Goal: Transaction & Acquisition: Purchase product/service

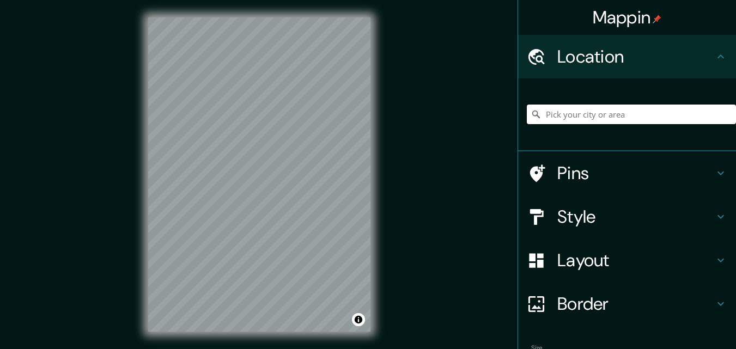
click at [575, 113] on input "Pick your city or area" at bounding box center [631, 115] width 209 height 20
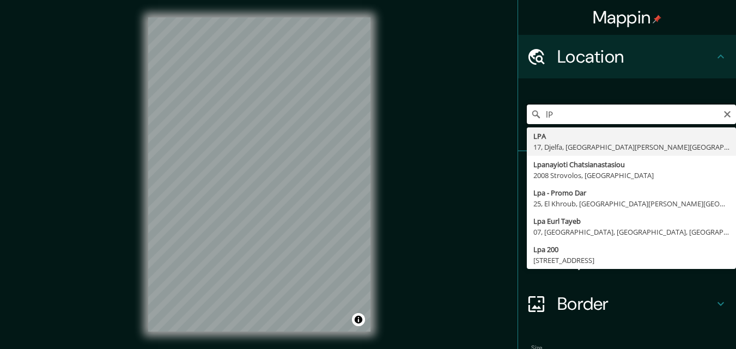
type input "l"
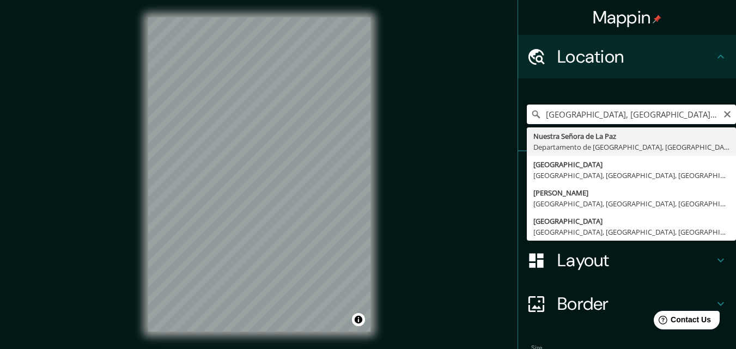
click at [605, 115] on input "[GEOGRAPHIC_DATA], [GEOGRAPHIC_DATA], [GEOGRAPHIC_DATA]" at bounding box center [631, 115] width 209 height 20
click at [538, 113] on input "[GEOGRAPHIC_DATA], [GEOGRAPHIC_DATA], [GEOGRAPHIC_DATA]" at bounding box center [631, 115] width 209 height 20
click at [574, 115] on input "Calle Laza, Nuestra Señora de La Paz, Departamento de La Paz, Bolivia" at bounding box center [631, 115] width 209 height 20
type input "Calle Comercio, [GEOGRAPHIC_DATA], [GEOGRAPHIC_DATA], [GEOGRAPHIC_DATA]"
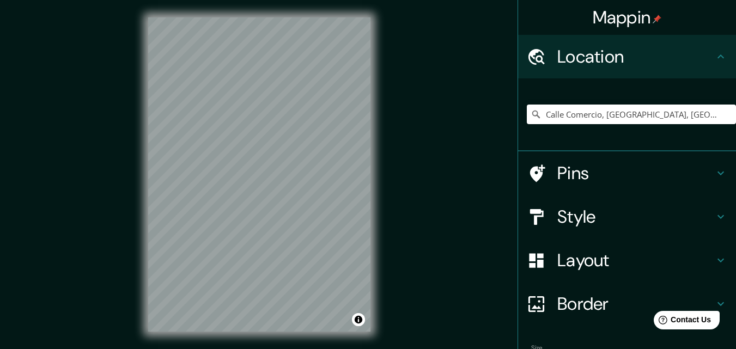
click at [578, 212] on h4 "Style" at bounding box center [635, 217] width 157 height 22
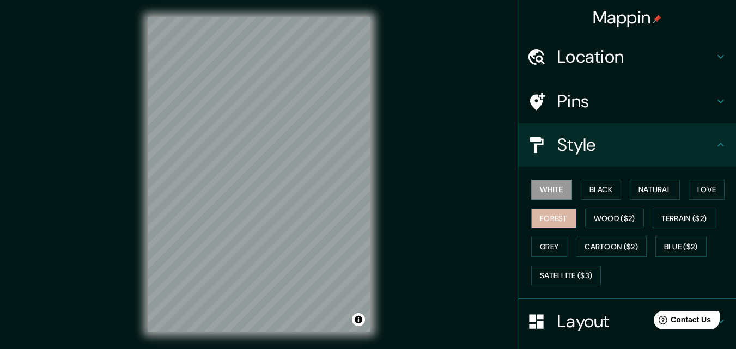
click at [553, 221] on button "Forest" at bounding box center [553, 219] width 45 height 20
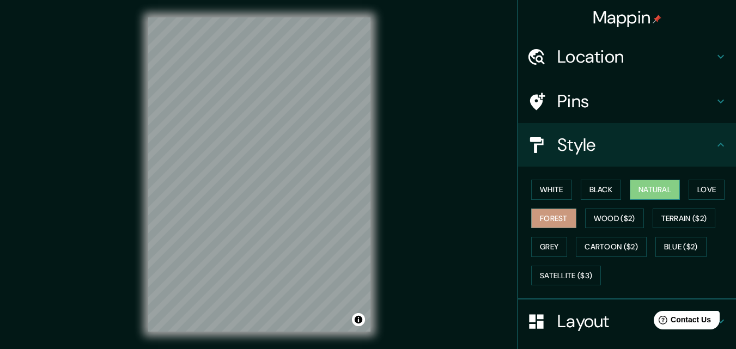
click at [649, 191] on button "Natural" at bounding box center [655, 190] width 50 height 20
click at [700, 189] on button "Love" at bounding box center [706, 190] width 36 height 20
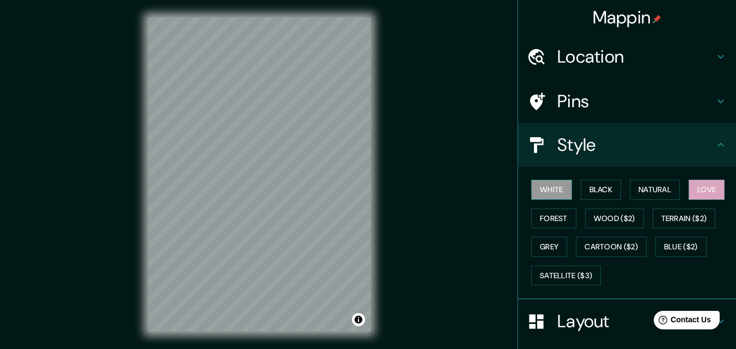
click at [550, 188] on button "White" at bounding box center [551, 190] width 41 height 20
click at [592, 189] on button "Black" at bounding box center [601, 190] width 41 height 20
click at [714, 141] on icon at bounding box center [720, 144] width 13 height 13
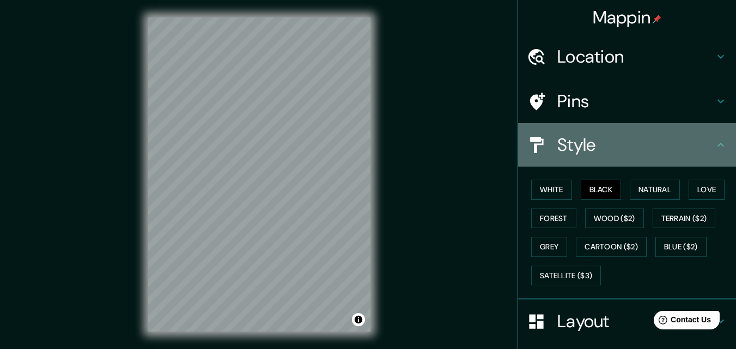
click at [717, 147] on icon at bounding box center [720, 144] width 13 height 13
click at [714, 143] on icon at bounding box center [720, 144] width 13 height 13
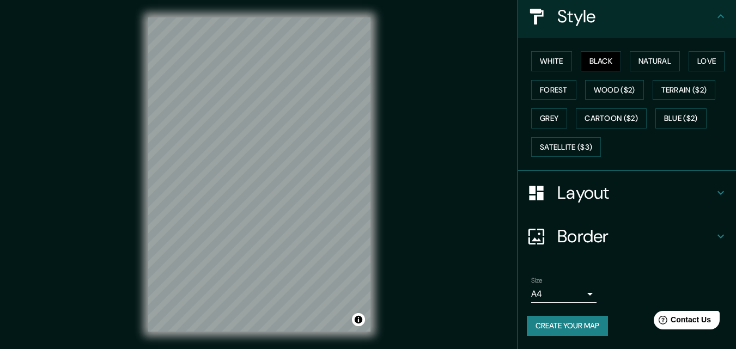
click at [705, 186] on h4 "Layout" at bounding box center [635, 193] width 157 height 22
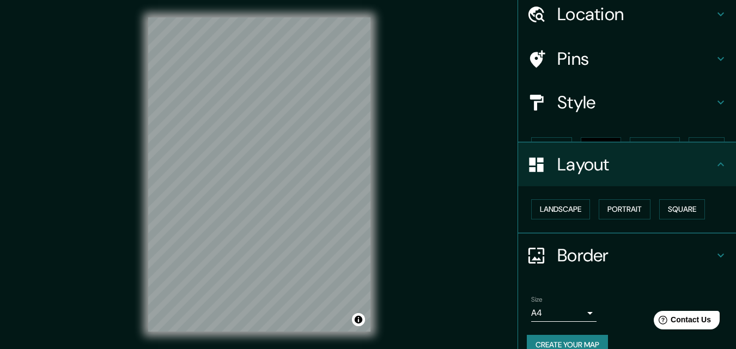
scroll to position [42, 0]
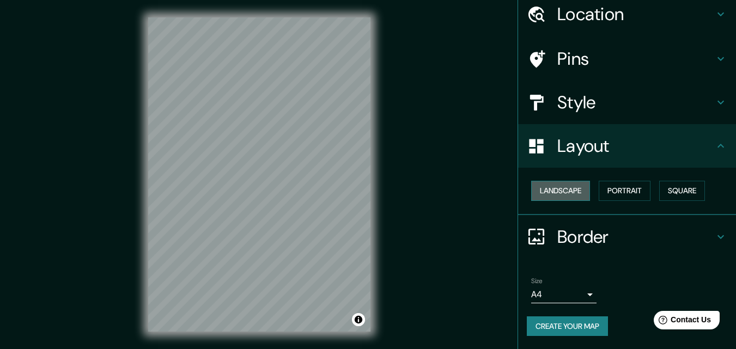
click at [569, 193] on button "Landscape" at bounding box center [560, 191] width 59 height 20
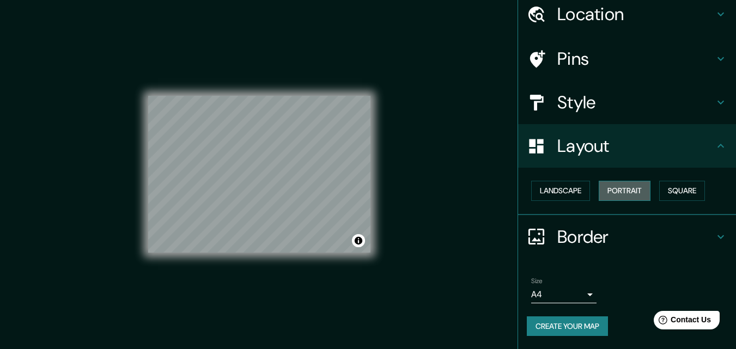
click at [612, 193] on button "Portrait" at bounding box center [625, 191] width 52 height 20
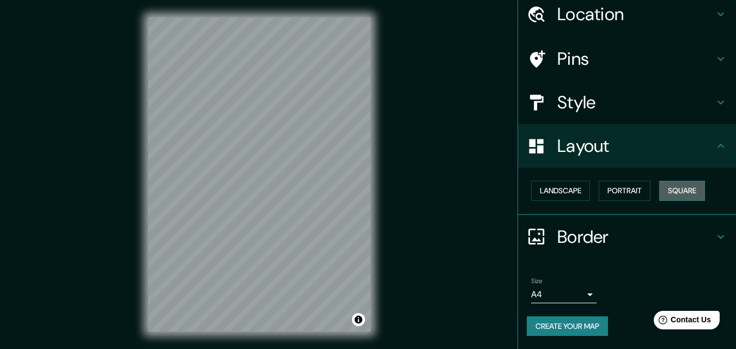
click at [674, 192] on button "Square" at bounding box center [682, 191] width 46 height 20
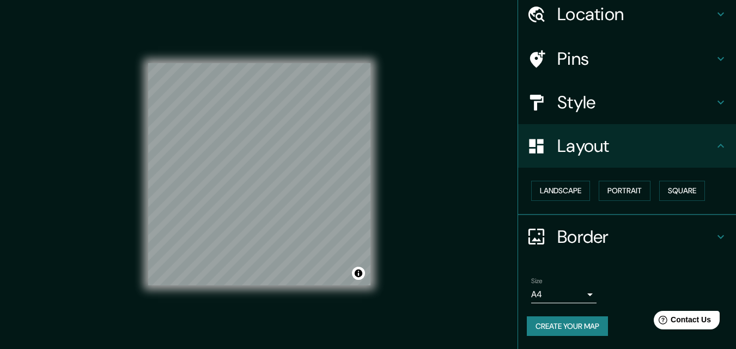
click at [359, 309] on div "© Mapbox © OpenStreetMap Improve this map" at bounding box center [259, 174] width 222 height 314
click at [564, 187] on button "Landscape" at bounding box center [560, 191] width 59 height 20
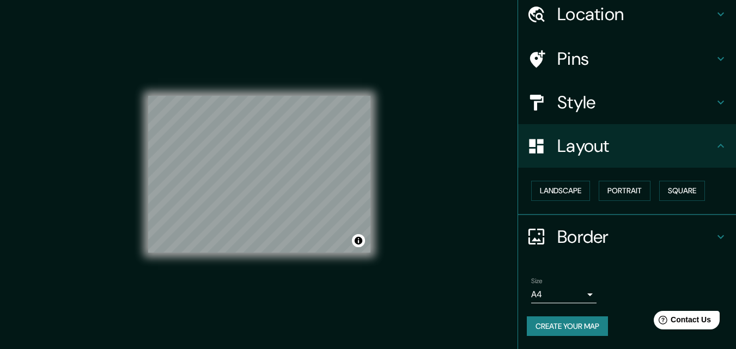
drag, startPoint x: 382, startPoint y: 202, endPoint x: 386, endPoint y: 191, distance: 11.5
click at [386, 191] on div "© Mapbox © OpenStreetMap Improve this map" at bounding box center [259, 174] width 257 height 349
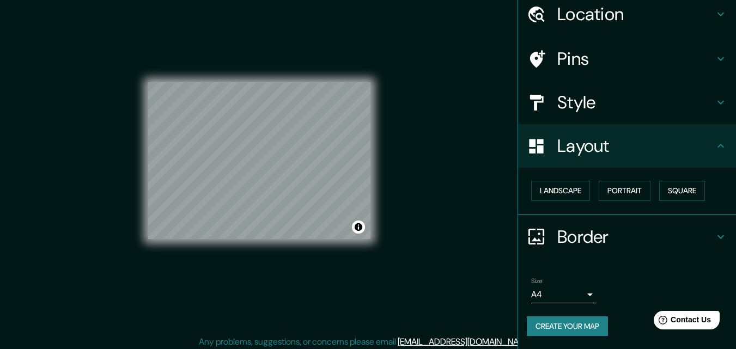
scroll to position [17, 0]
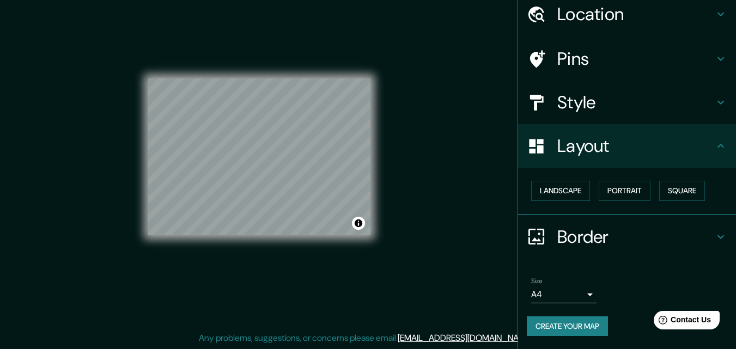
click at [579, 293] on body "Mappin Location Calle Comercio, Nuestra Señora de La Paz, Departamento de La Pa…" at bounding box center [368, 157] width 736 height 349
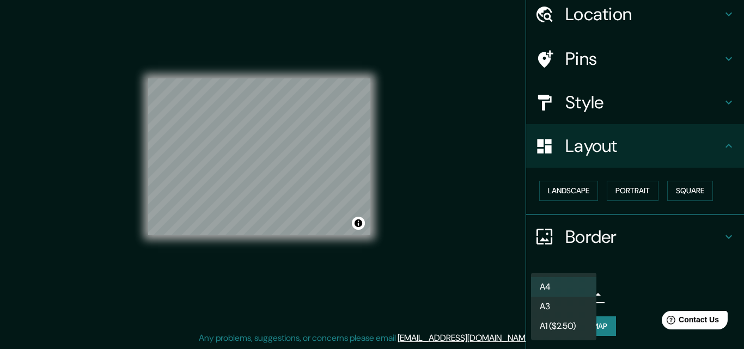
click at [564, 306] on li "A3" at bounding box center [563, 307] width 65 height 20
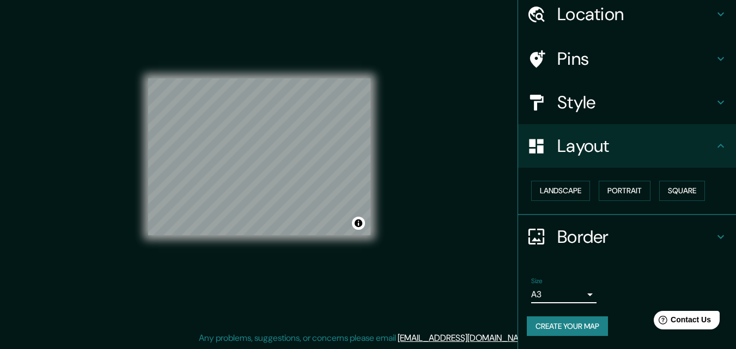
click at [697, 64] on h4 "Pins" at bounding box center [635, 59] width 157 height 22
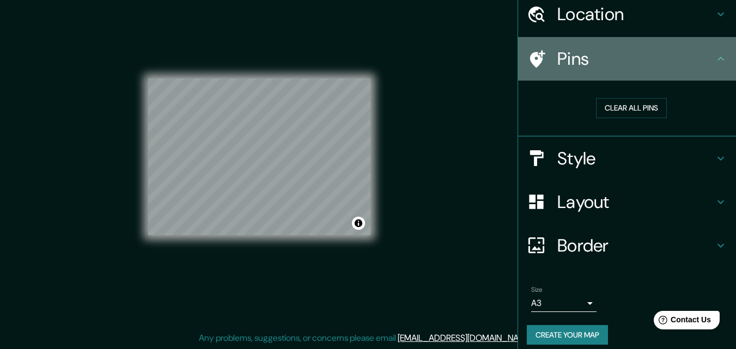
click at [540, 64] on div at bounding box center [542, 59] width 31 height 19
click at [530, 60] on icon at bounding box center [537, 58] width 15 height 17
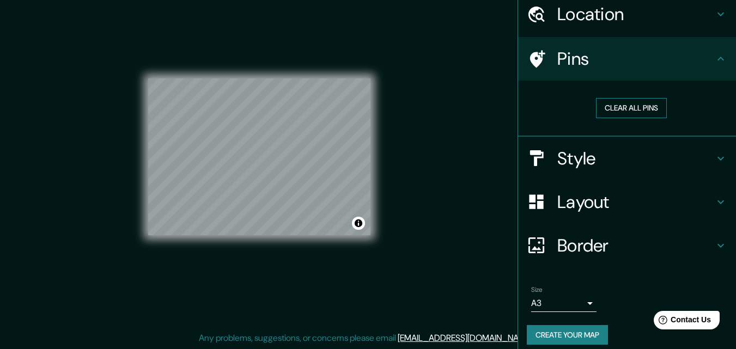
click at [612, 108] on button "Clear all pins" at bounding box center [631, 108] width 71 height 20
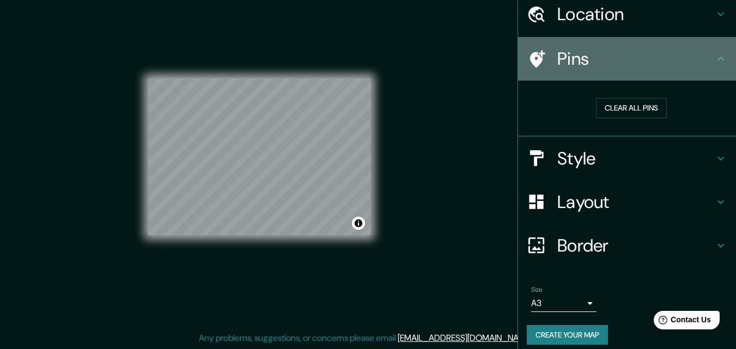
click at [715, 56] on icon at bounding box center [720, 58] width 13 height 13
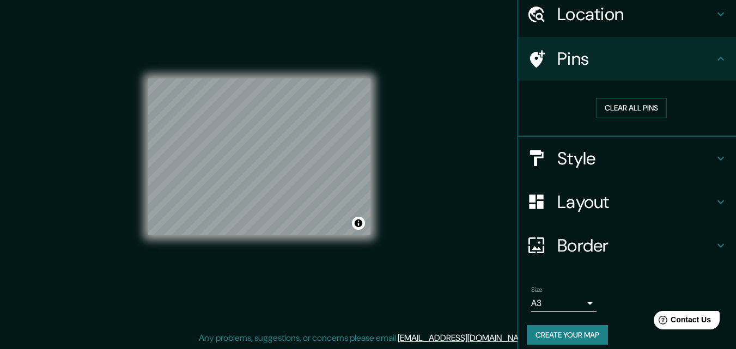
click at [535, 63] on icon at bounding box center [536, 59] width 19 height 19
drag, startPoint x: 606, startPoint y: 106, endPoint x: 443, endPoint y: 85, distance: 164.2
click at [445, 83] on div "Mappin Location Calle Comercio, Nuestra Señora de La Paz, Departamento de La Pa…" at bounding box center [368, 166] width 736 height 367
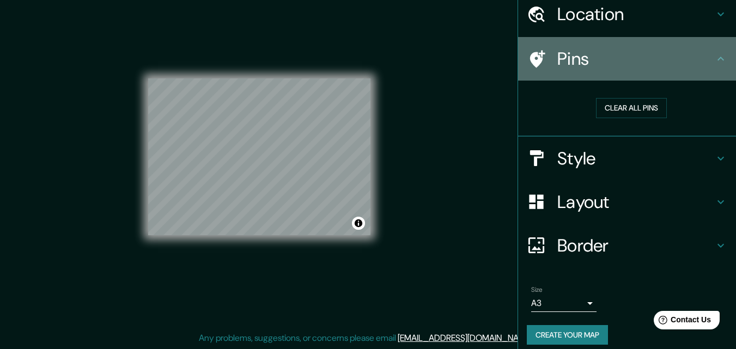
drag, startPoint x: 376, startPoint y: 126, endPoint x: 556, endPoint y: 56, distance: 193.0
click at [557, 56] on h4 "Pins" at bounding box center [635, 59] width 157 height 22
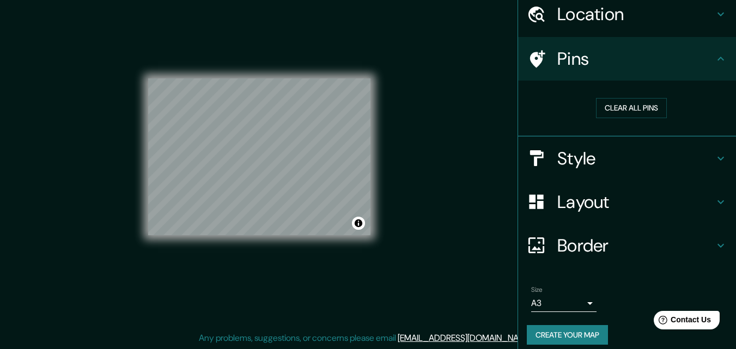
click at [717, 55] on icon at bounding box center [720, 58] width 13 height 13
click at [714, 162] on icon at bounding box center [720, 158] width 13 height 13
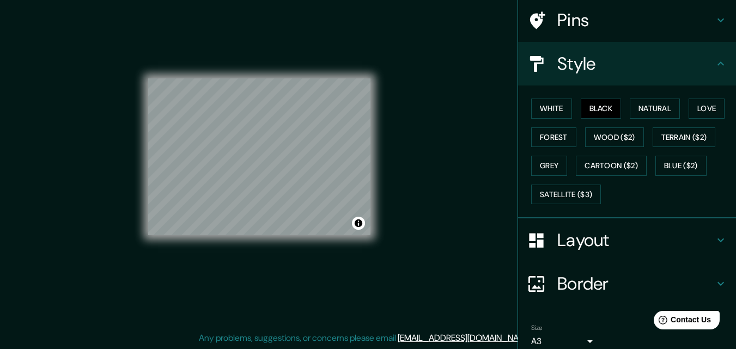
scroll to position [129, 0]
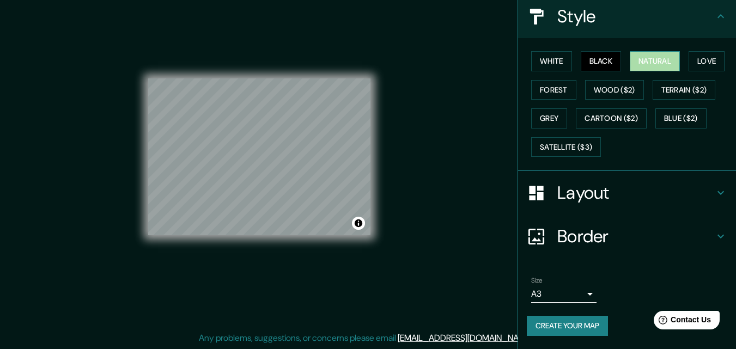
click at [641, 63] on button "Natural" at bounding box center [655, 61] width 50 height 20
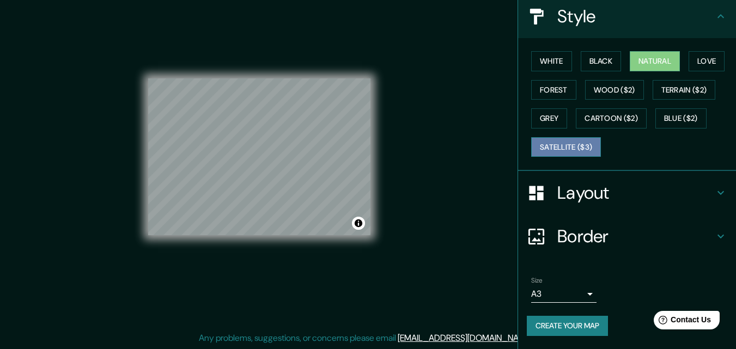
click at [583, 143] on button "Satellite ($3)" at bounding box center [566, 147] width 70 height 20
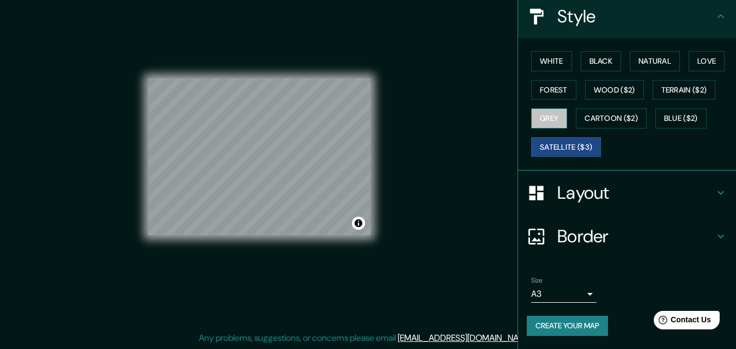
click at [536, 121] on button "Grey" at bounding box center [549, 118] width 36 height 20
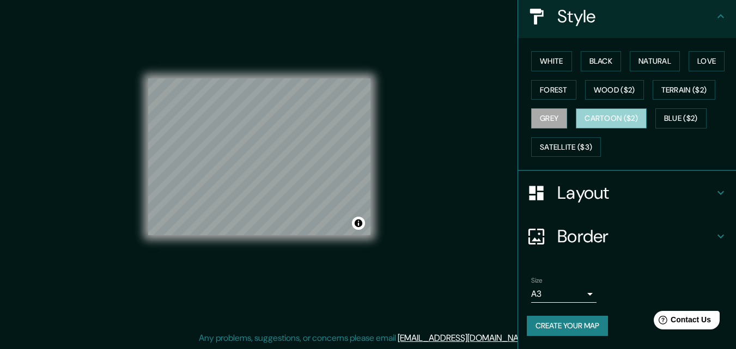
click at [613, 117] on button "Cartoon ($2)" at bounding box center [611, 118] width 71 height 20
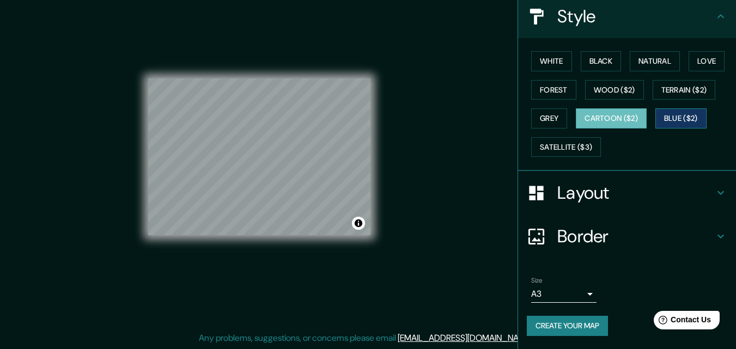
click at [683, 117] on button "Blue ($2)" at bounding box center [680, 118] width 51 height 20
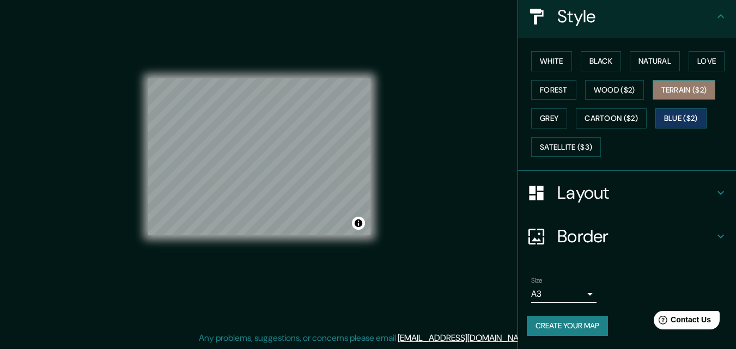
click at [681, 90] on button "Terrain ($2)" at bounding box center [684, 90] width 63 height 20
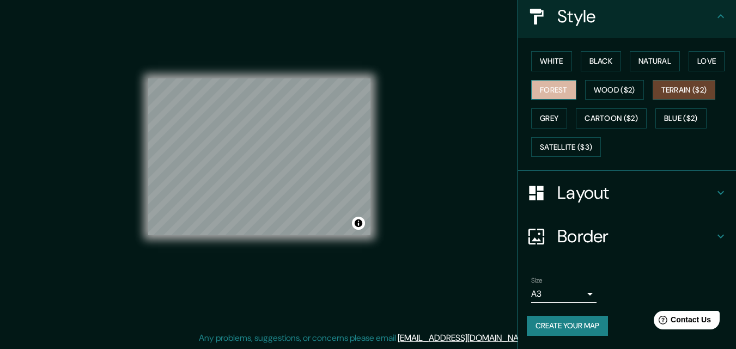
click at [546, 94] on button "Forest" at bounding box center [553, 90] width 45 height 20
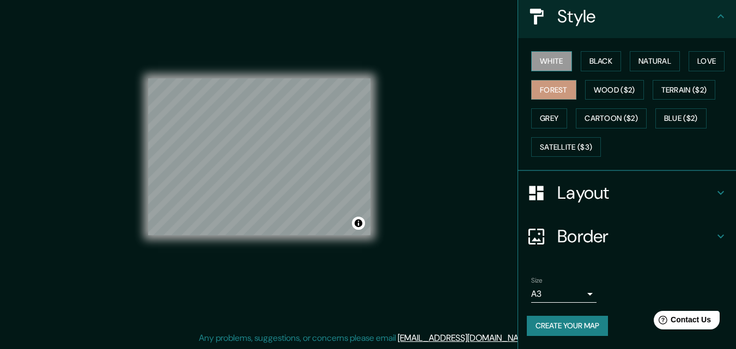
click at [560, 61] on button "White" at bounding box center [551, 61] width 41 height 20
click at [612, 63] on button "Black" at bounding box center [601, 61] width 41 height 20
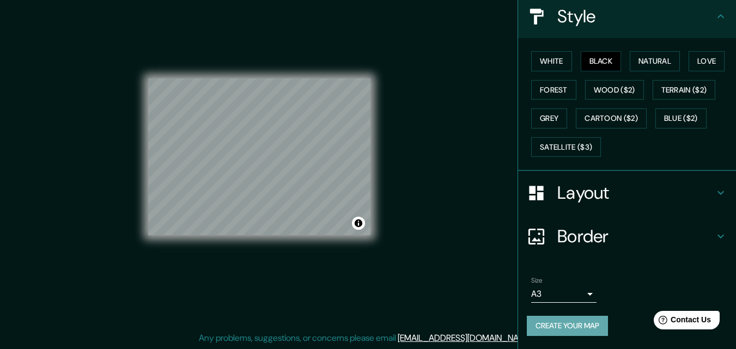
click at [577, 329] on button "Create your map" at bounding box center [567, 326] width 81 height 20
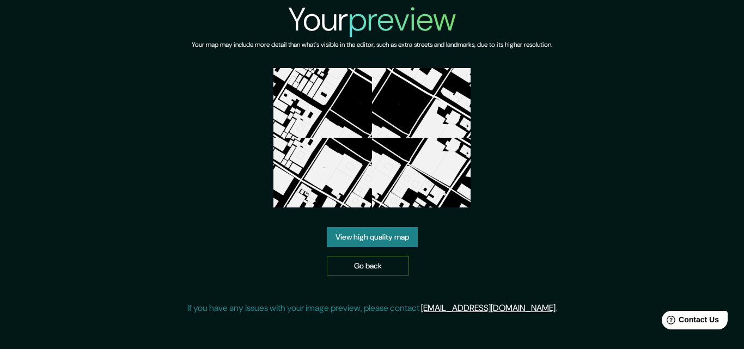
click at [357, 256] on link "Go back" at bounding box center [368, 266] width 82 height 20
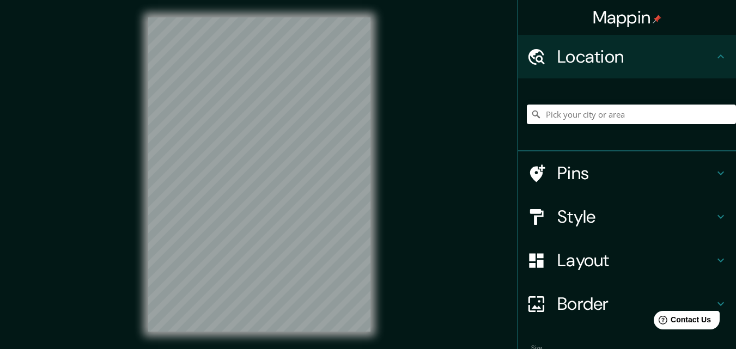
scroll to position [17, 0]
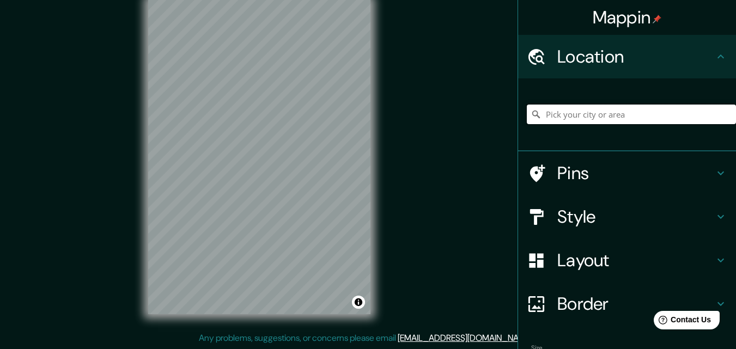
click at [547, 117] on input "Pick your city or area" at bounding box center [631, 115] width 209 height 20
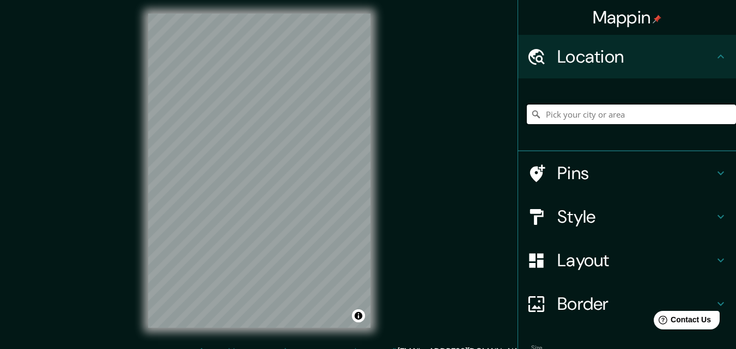
scroll to position [0, 0]
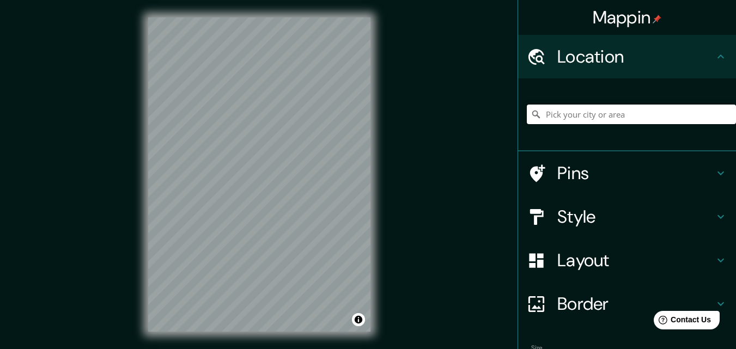
click at [587, 117] on input "Pick your city or area" at bounding box center [631, 115] width 209 height 20
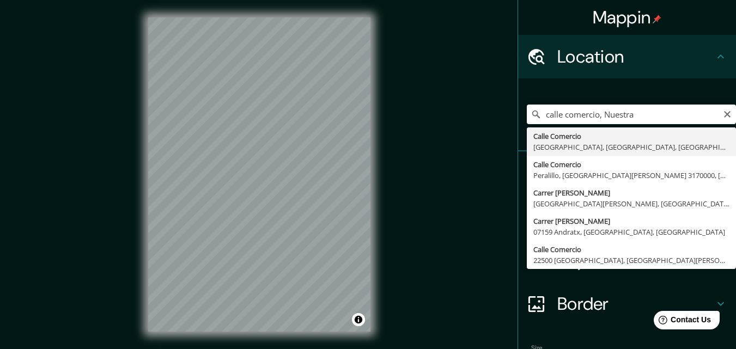
type input "Calle Comercio, [GEOGRAPHIC_DATA], [GEOGRAPHIC_DATA], [GEOGRAPHIC_DATA]"
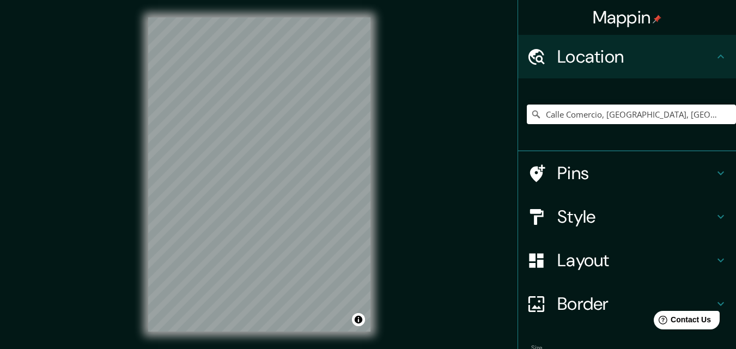
click at [582, 217] on h4 "Style" at bounding box center [635, 217] width 157 height 22
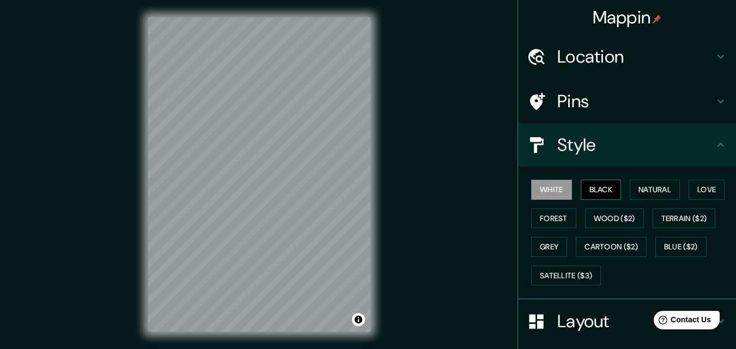
click at [592, 191] on button "Black" at bounding box center [601, 190] width 41 height 20
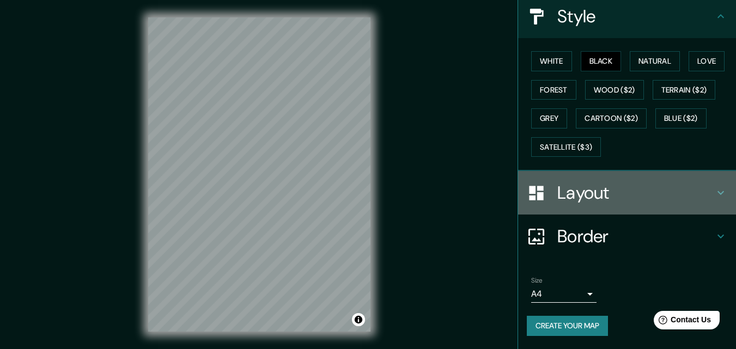
click at [574, 199] on h4 "Layout" at bounding box center [635, 193] width 157 height 22
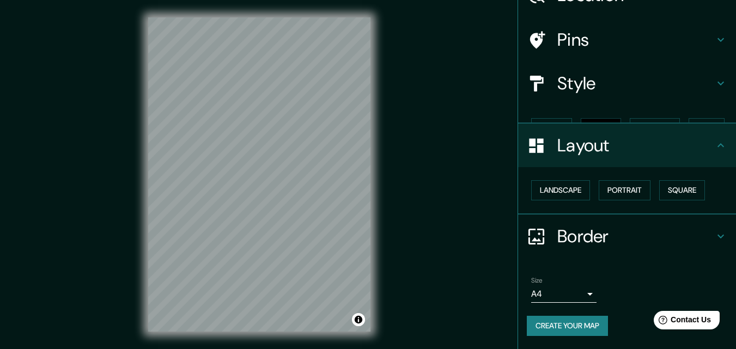
scroll to position [42, 0]
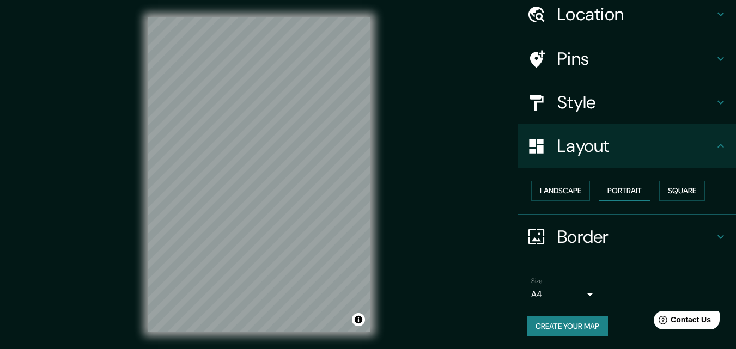
click at [627, 187] on button "Portrait" at bounding box center [625, 191] width 52 height 20
click at [621, 194] on button "Portrait" at bounding box center [625, 191] width 52 height 20
click at [563, 194] on button "Landscape" at bounding box center [560, 191] width 59 height 20
